Goal: Obtain resource: Download file/media

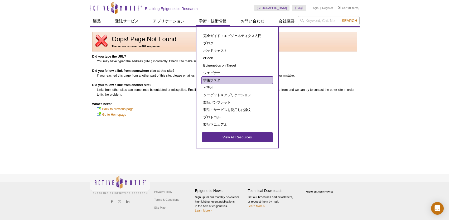
click at [219, 79] on link "学術ポスター" at bounding box center [237, 80] width 71 height 7
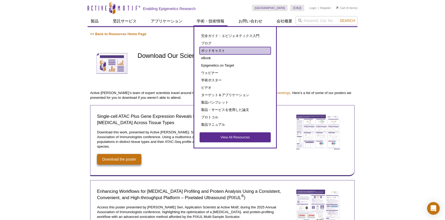
click at [218, 49] on link "ポッドキャスト" at bounding box center [235, 50] width 71 height 7
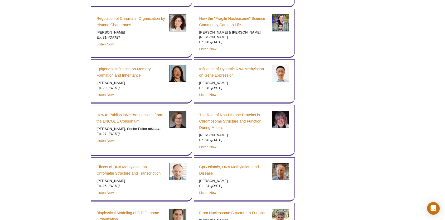
scroll to position [3077, 0]
